Goal: Obtain resource: Obtain resource

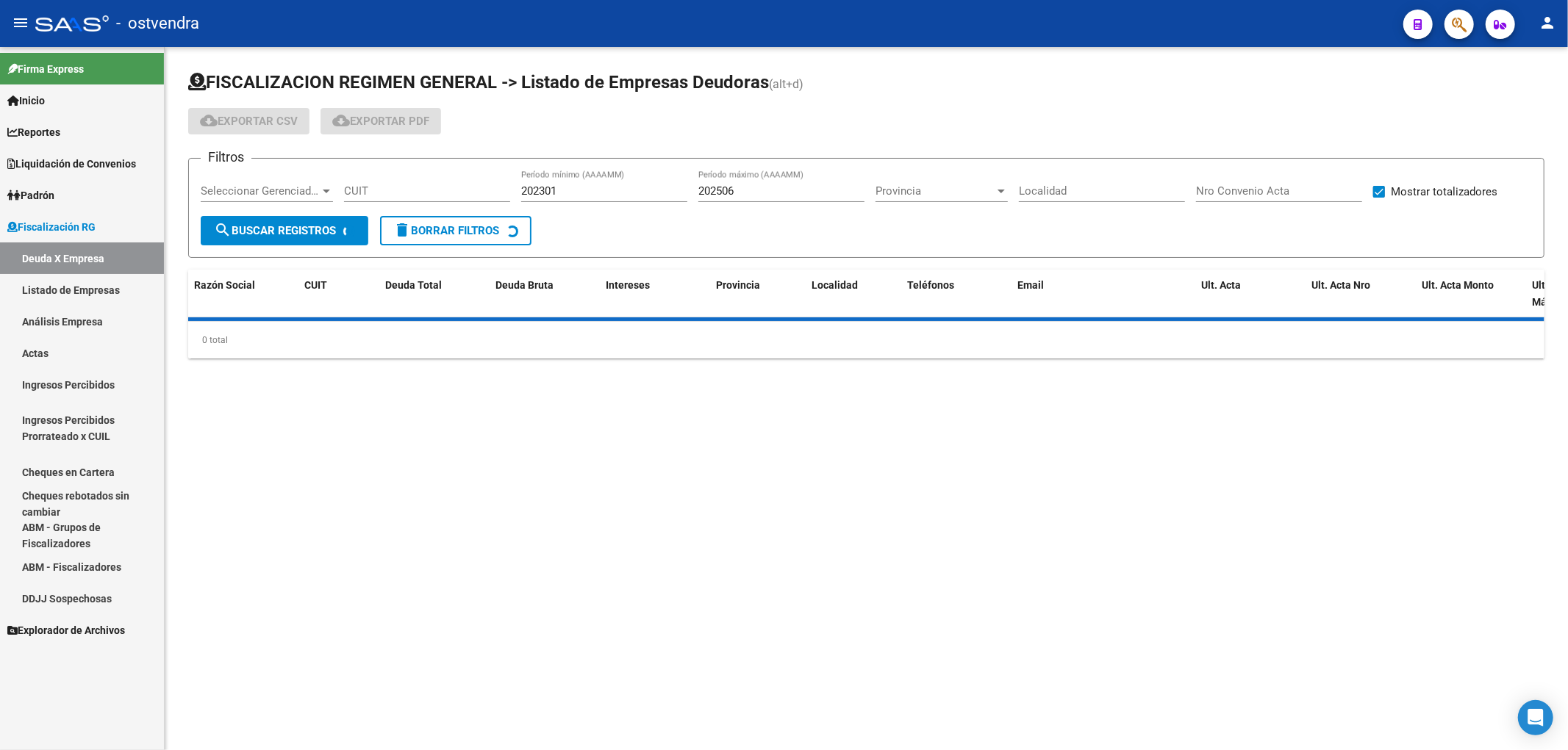
click at [360, 190] on input "CUIT" at bounding box center [427, 191] width 166 height 13
paste input "27-13899037-6"
type input "27-13899037-6"
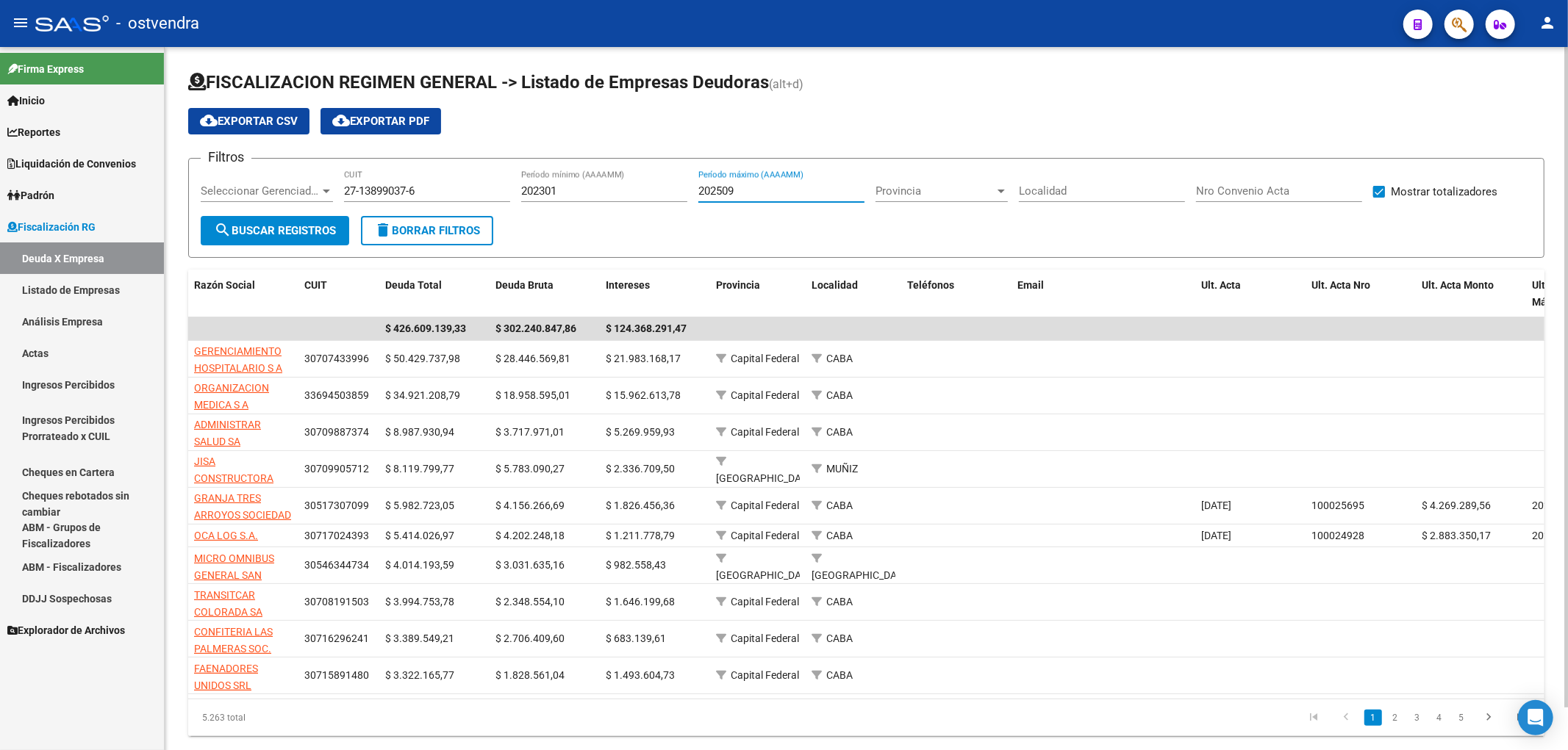
type input "202509"
click at [446, 195] on input "27-13899037-6" at bounding box center [427, 191] width 166 height 13
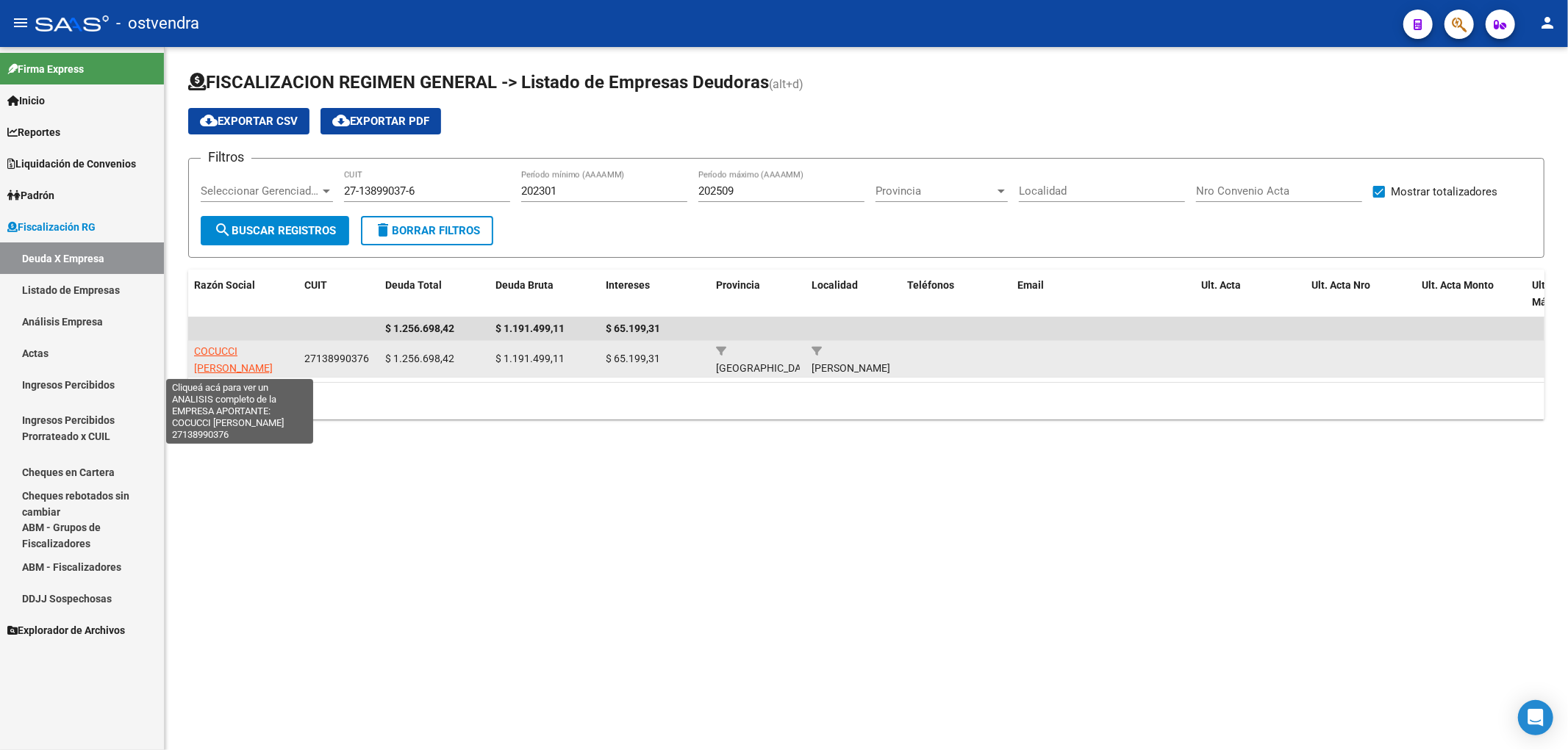
click at [211, 366] on span "COCUCCI [PERSON_NAME]" at bounding box center [233, 359] width 78 height 28
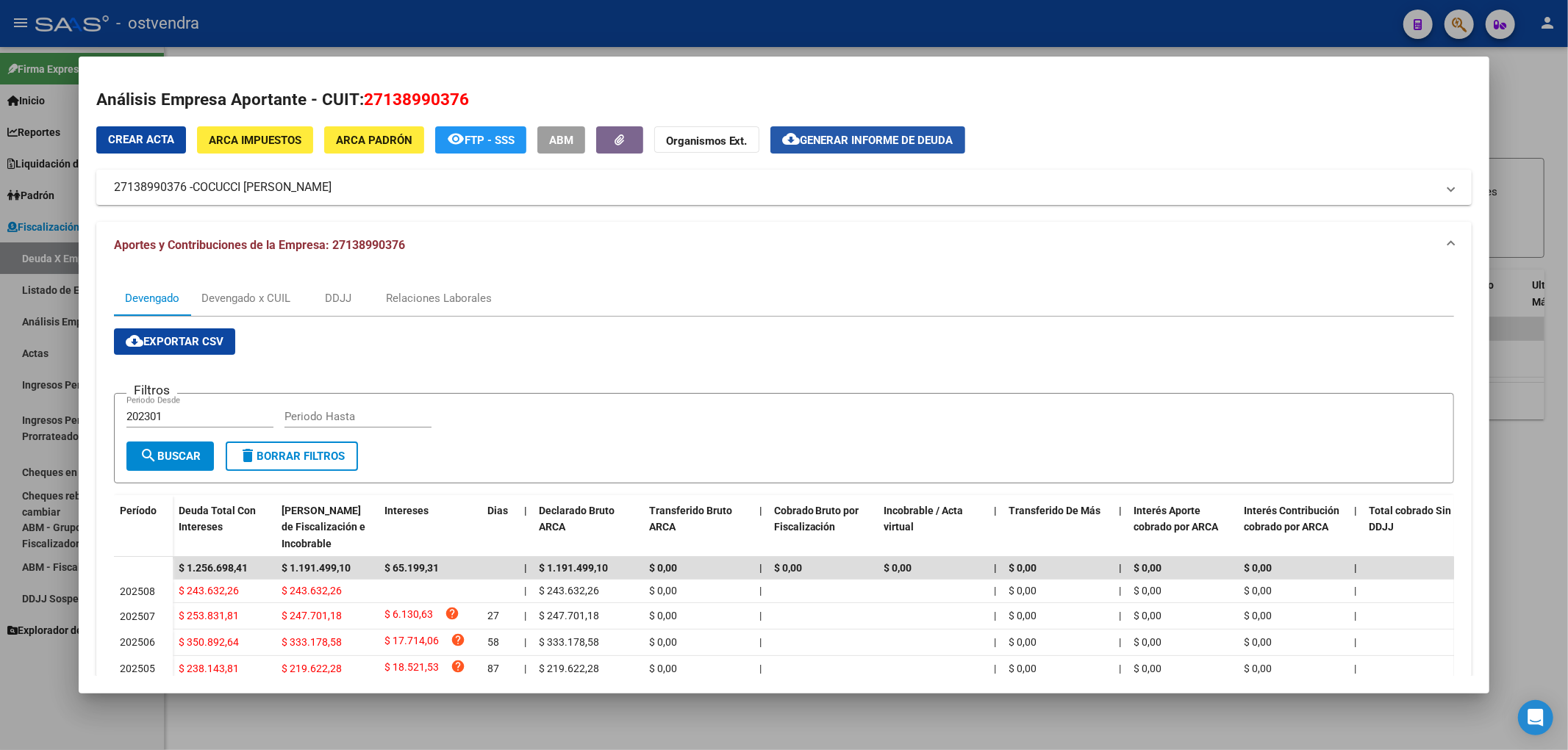
click at [871, 142] on span "Generar informe de deuda" at bounding box center [876, 140] width 154 height 13
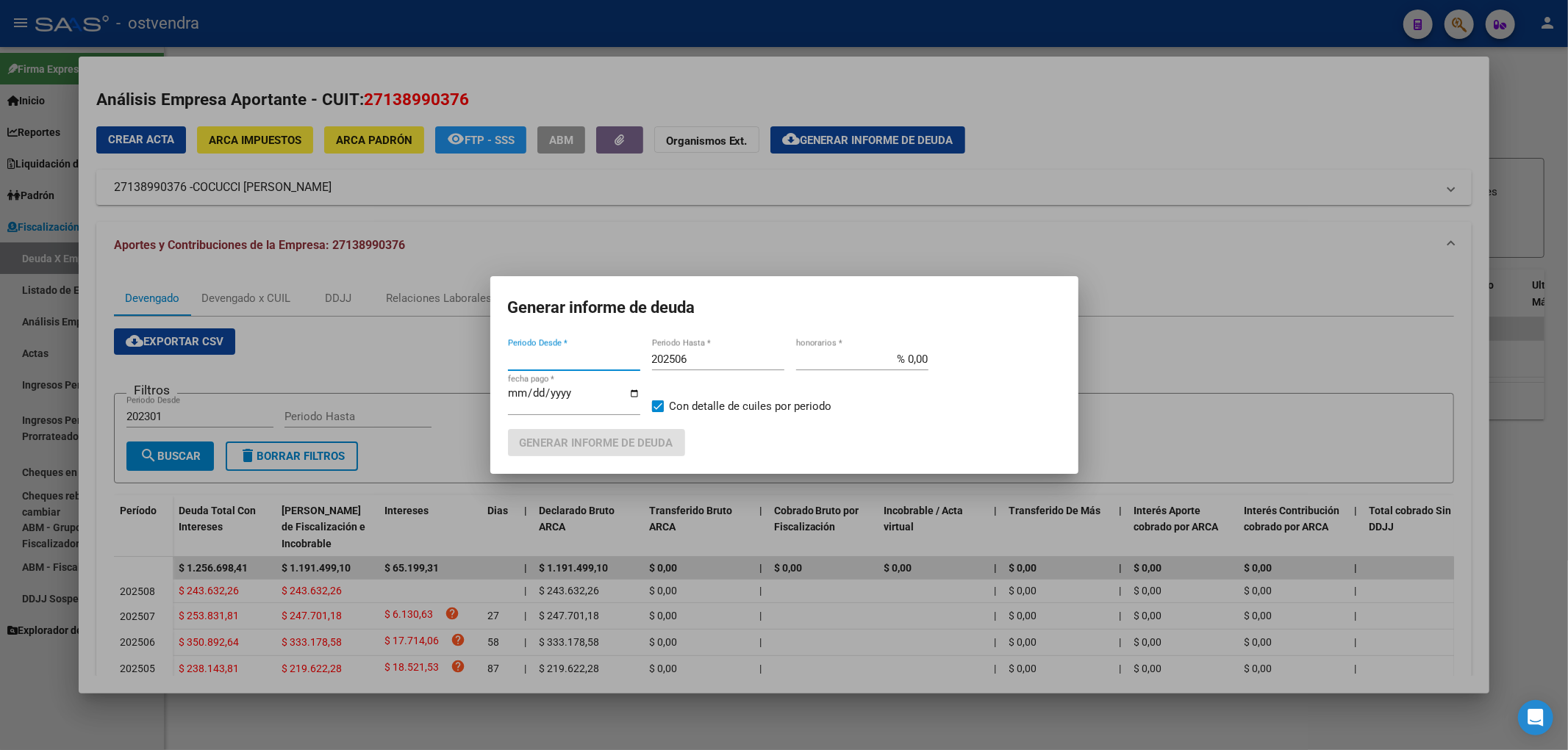
type input "202301"
type input "202509"
type input "[DATE]"
click at [586, 449] on button "Generar informe de deuda" at bounding box center [597, 442] width 177 height 27
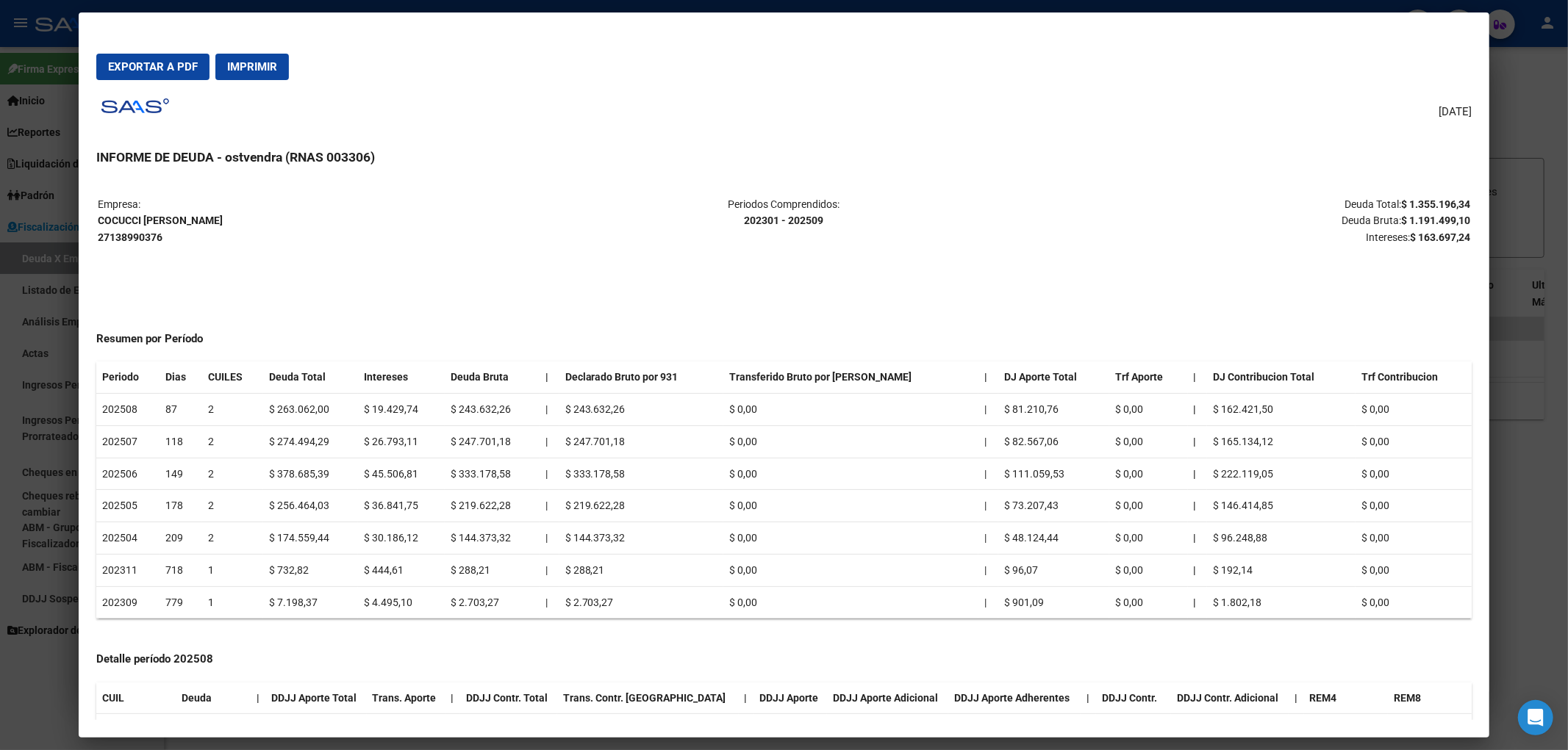
click at [131, 65] on span "Exportar a PDF" at bounding box center [153, 66] width 89 height 13
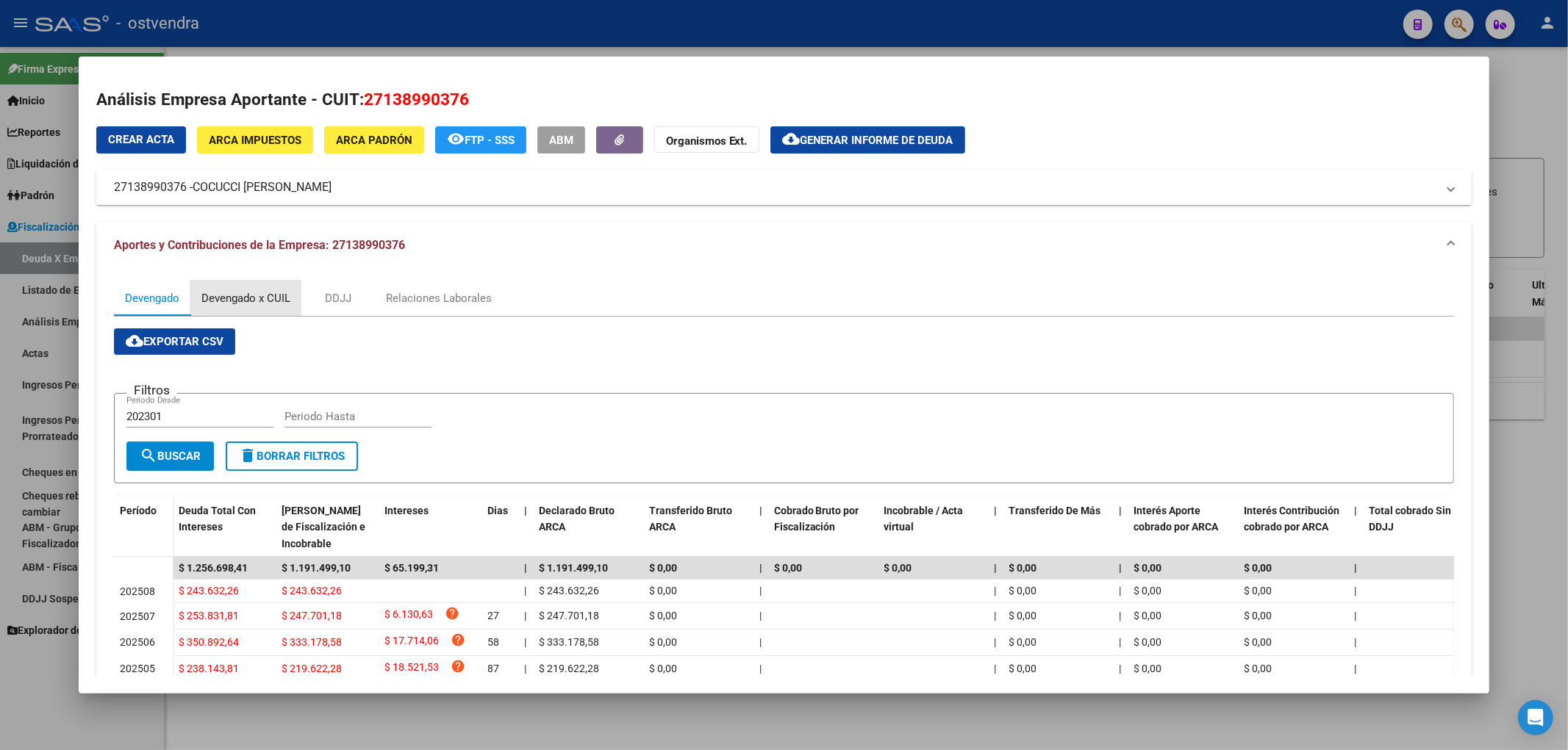
click at [259, 296] on div "Devengado x CUIL" at bounding box center [245, 298] width 89 height 16
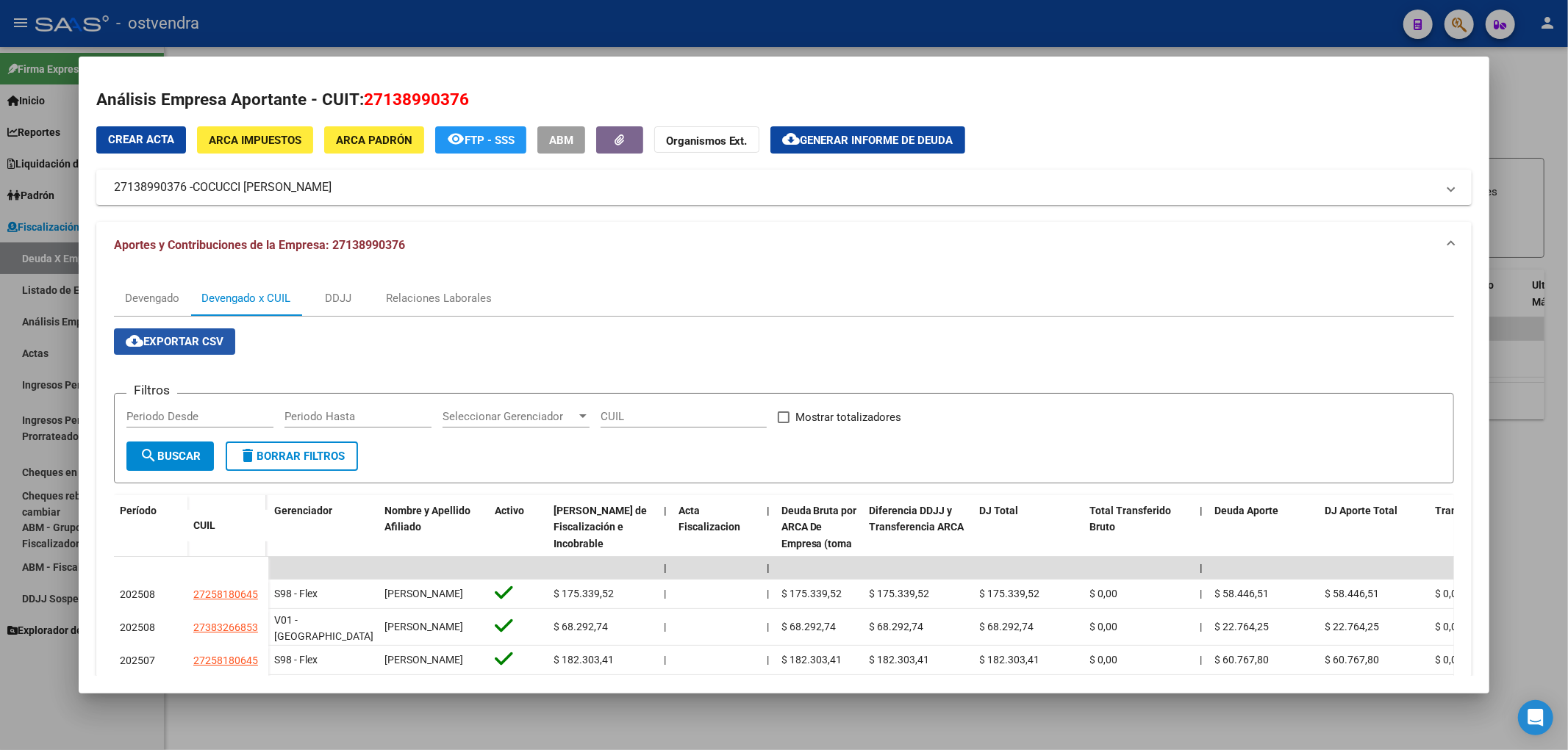
click at [173, 331] on button "cloud_download Exportar CSV" at bounding box center [174, 341] width 121 height 26
